Goal: Information Seeking & Learning: Learn about a topic

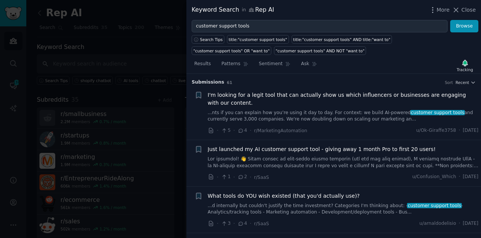
click at [456, 11] on icon at bounding box center [456, 10] width 8 height 8
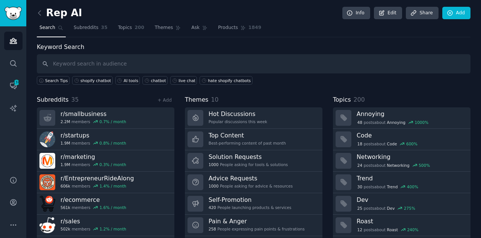
click at [179, 112] on div "Subreddits 35 + Add r/ smallbusiness 2.2M members 0.7 % / month r/ startups 1.9…" at bounding box center [254, 172] width 434 height 154
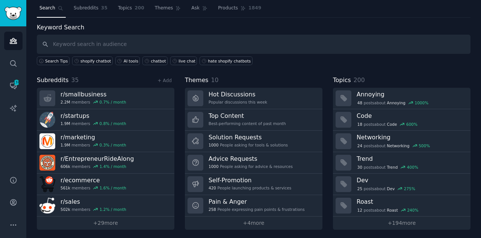
scroll to position [20, 0]
click at [93, 222] on link "+ 29 more" at bounding box center [106, 222] width 138 height 13
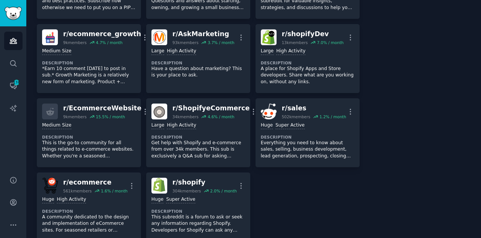
scroll to position [727, 0]
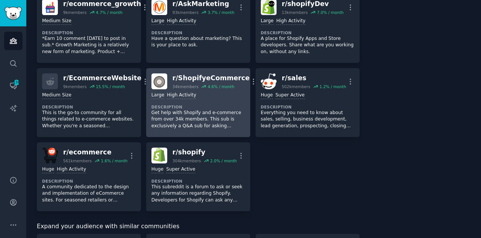
click at [209, 115] on p "Get help with Shopify and e-commerce from over 34k members. This sub is exclusi…" at bounding box center [198, 119] width 94 height 20
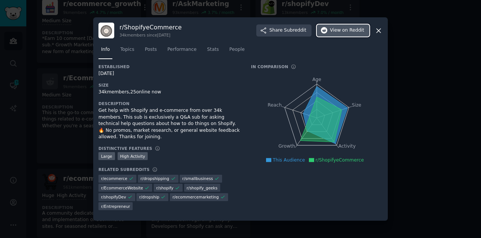
click at [350, 28] on span "on Reddit" at bounding box center [353, 30] width 22 height 7
click at [377, 35] on icon at bounding box center [379, 31] width 8 height 8
